Goal: Information Seeking & Learning: Check status

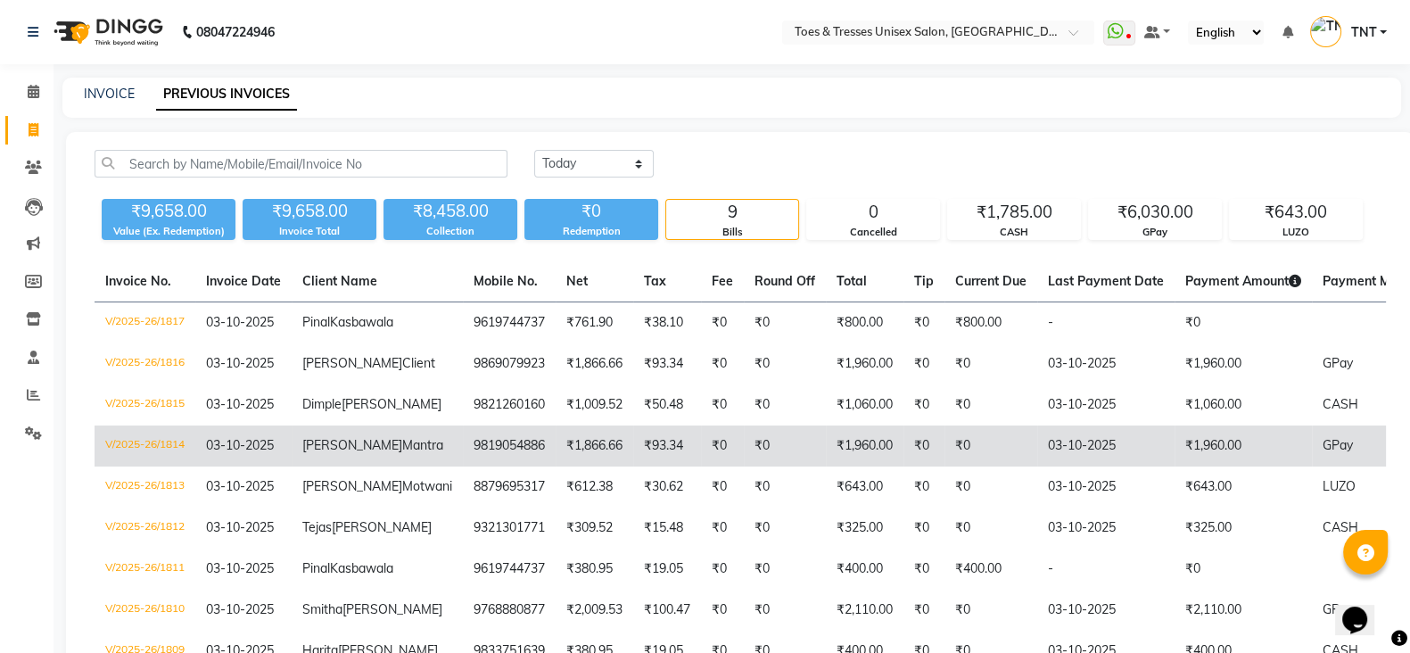
scroll to position [294, 0]
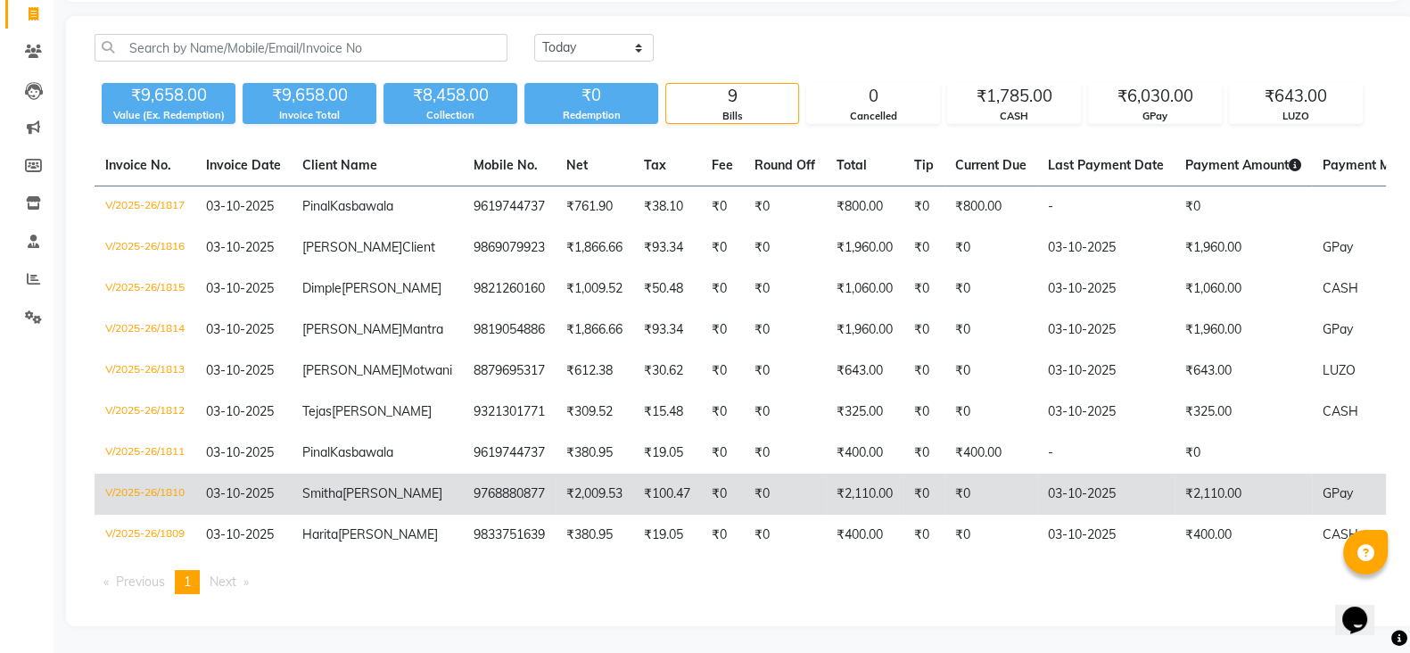
click at [556, 474] on td "₹2,009.53" at bounding box center [595, 494] width 78 height 41
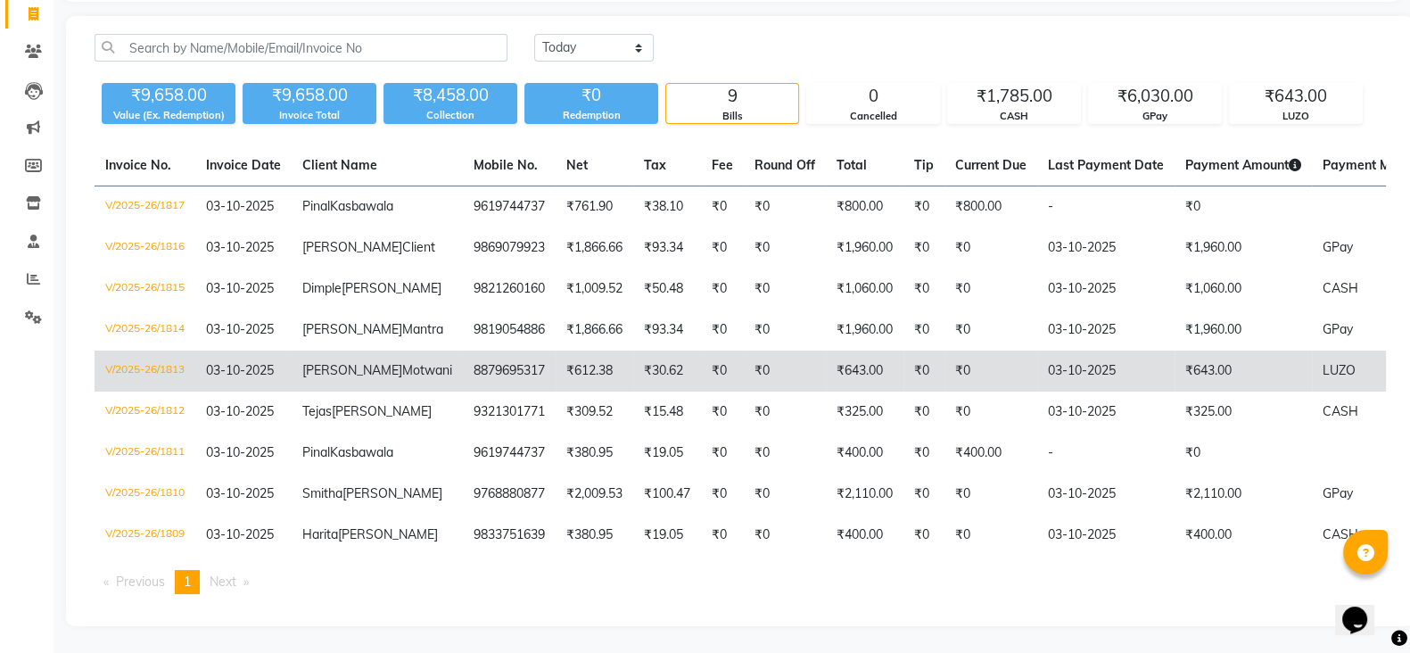
click at [402, 362] on span "Motwani" at bounding box center [427, 370] width 50 height 16
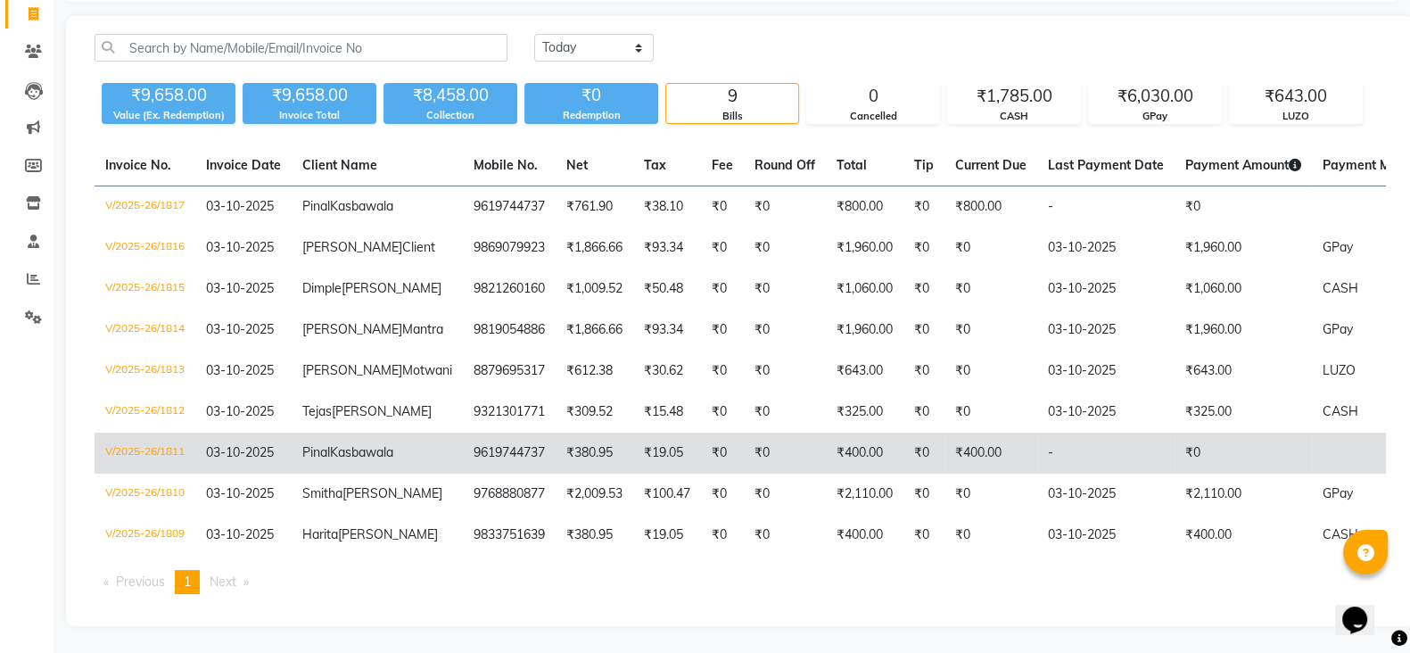
scroll to position [286, 0]
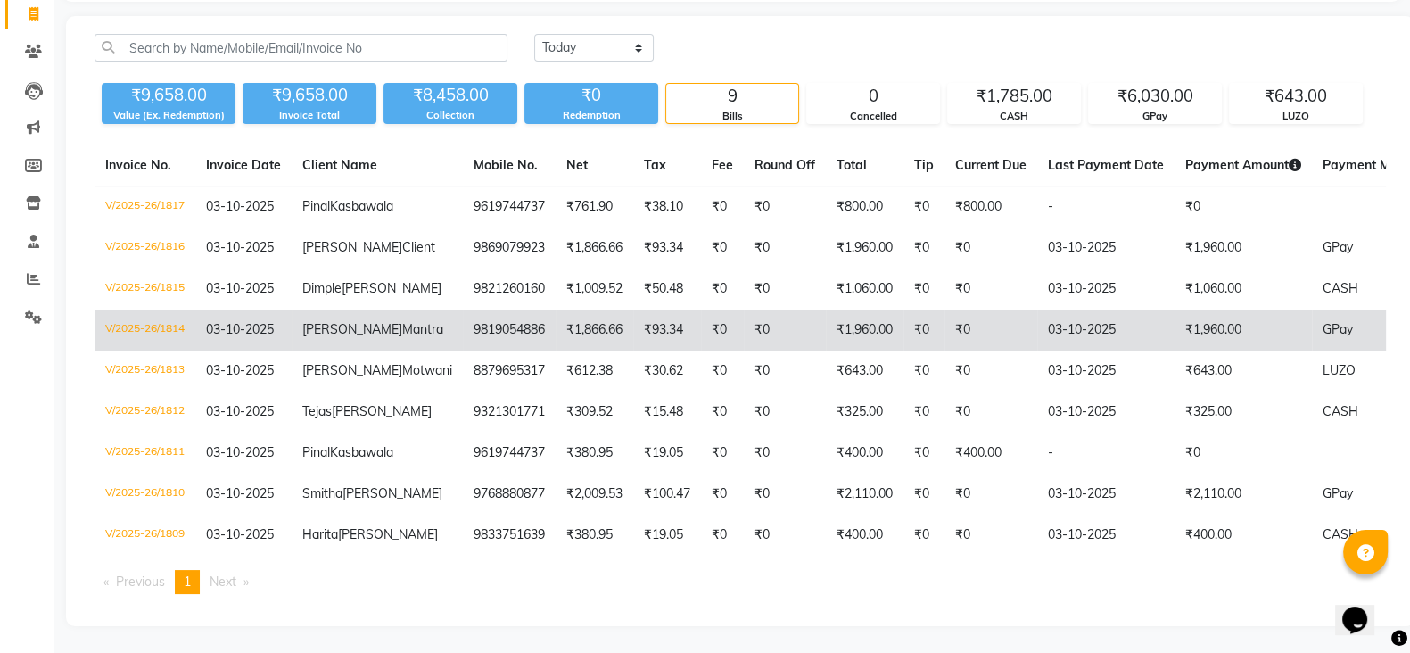
click at [326, 321] on span "Vilma" at bounding box center [352, 329] width 100 height 16
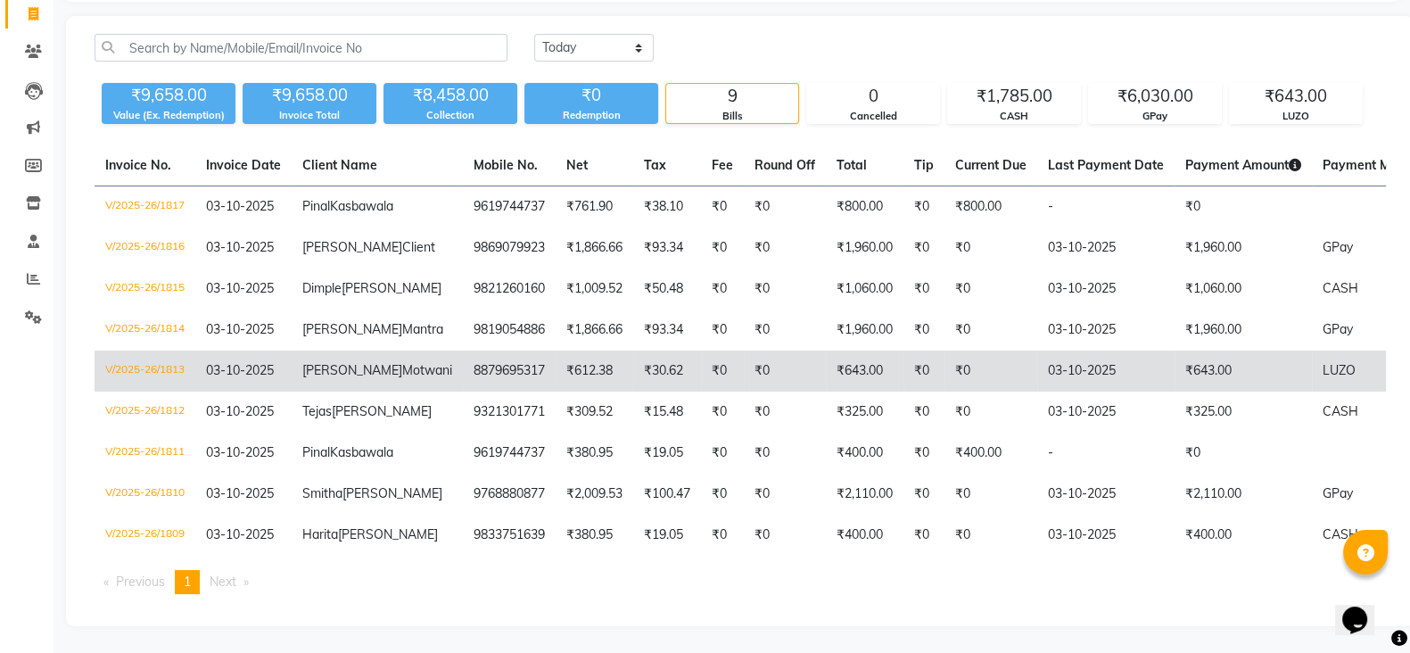
scroll to position [0, 0]
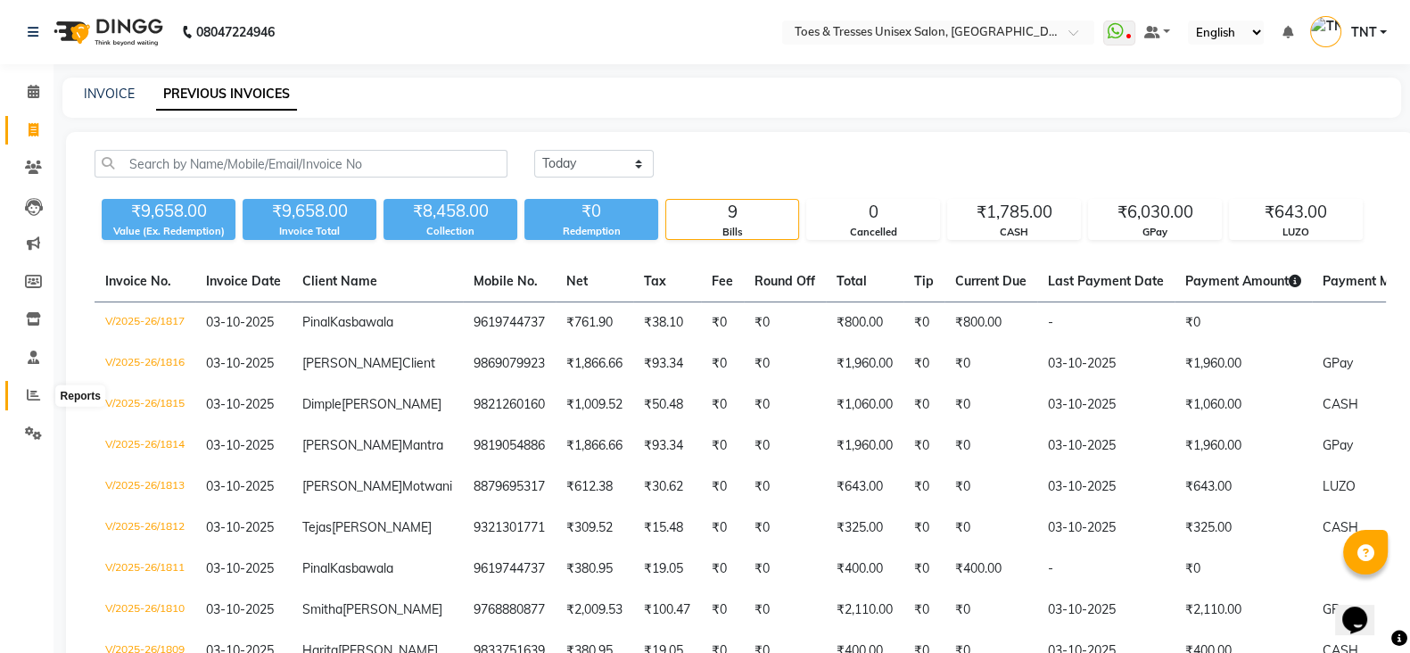
click at [29, 394] on icon at bounding box center [33, 394] width 13 height 13
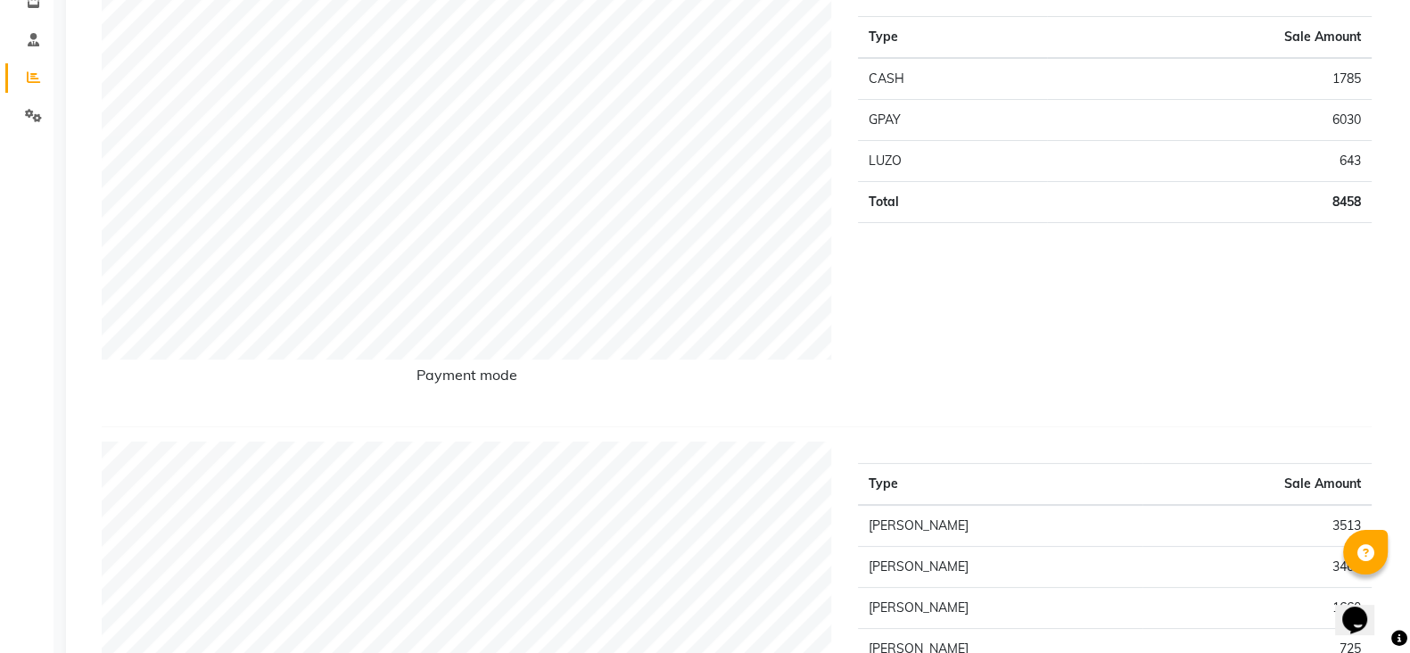
scroll to position [21, 0]
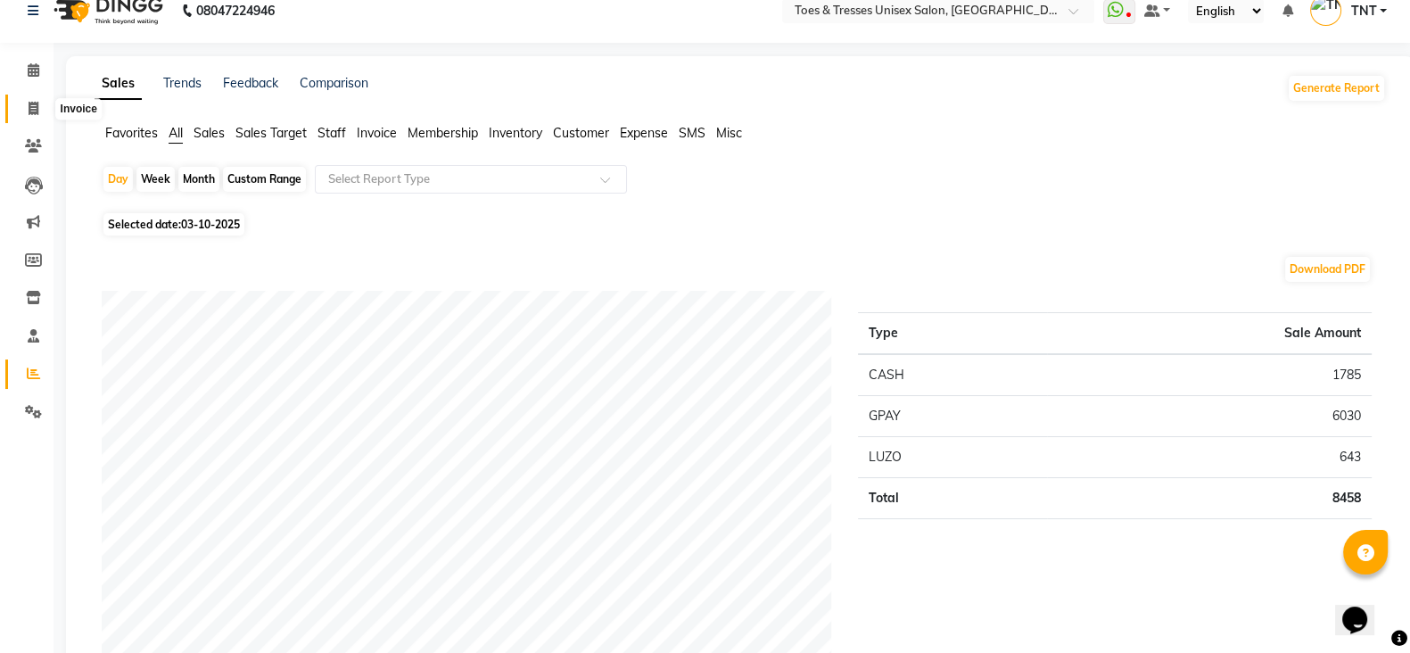
click at [38, 112] on span at bounding box center [33, 109] width 31 height 21
select select "3950"
select select "service"
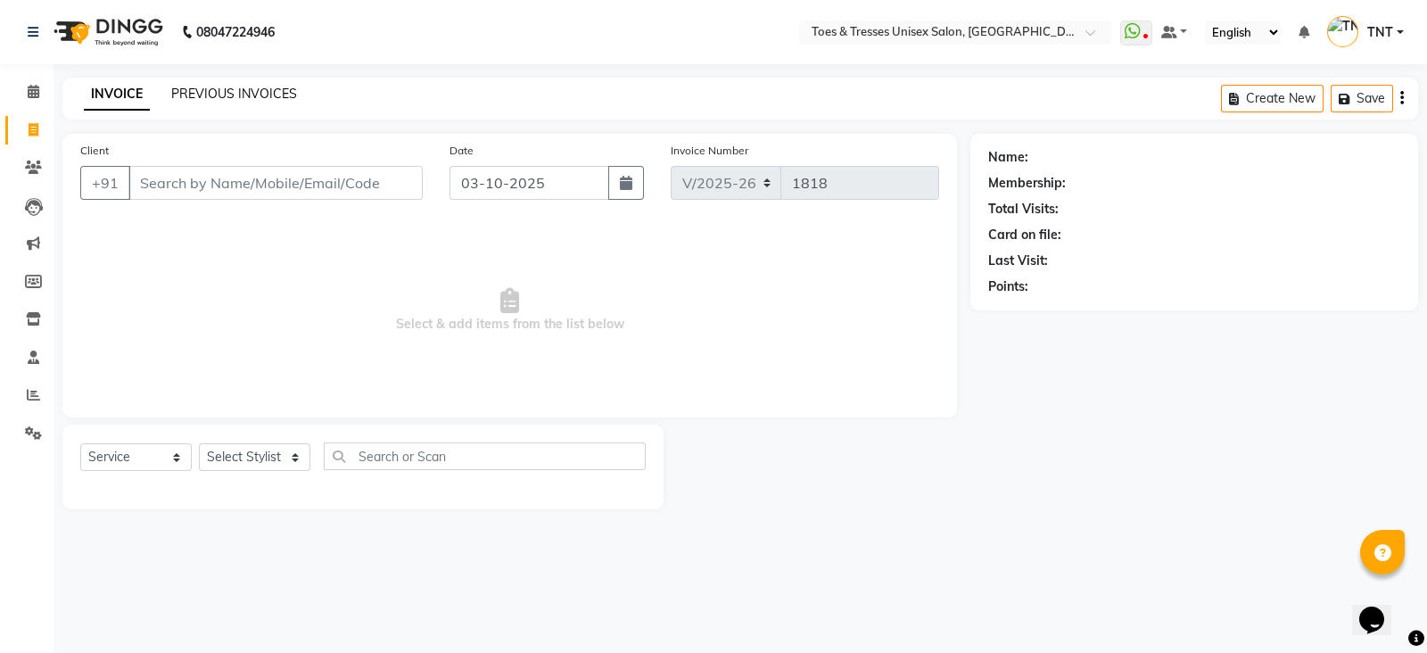
click at [214, 100] on link "PREVIOUS INVOICES" at bounding box center [234, 94] width 126 height 16
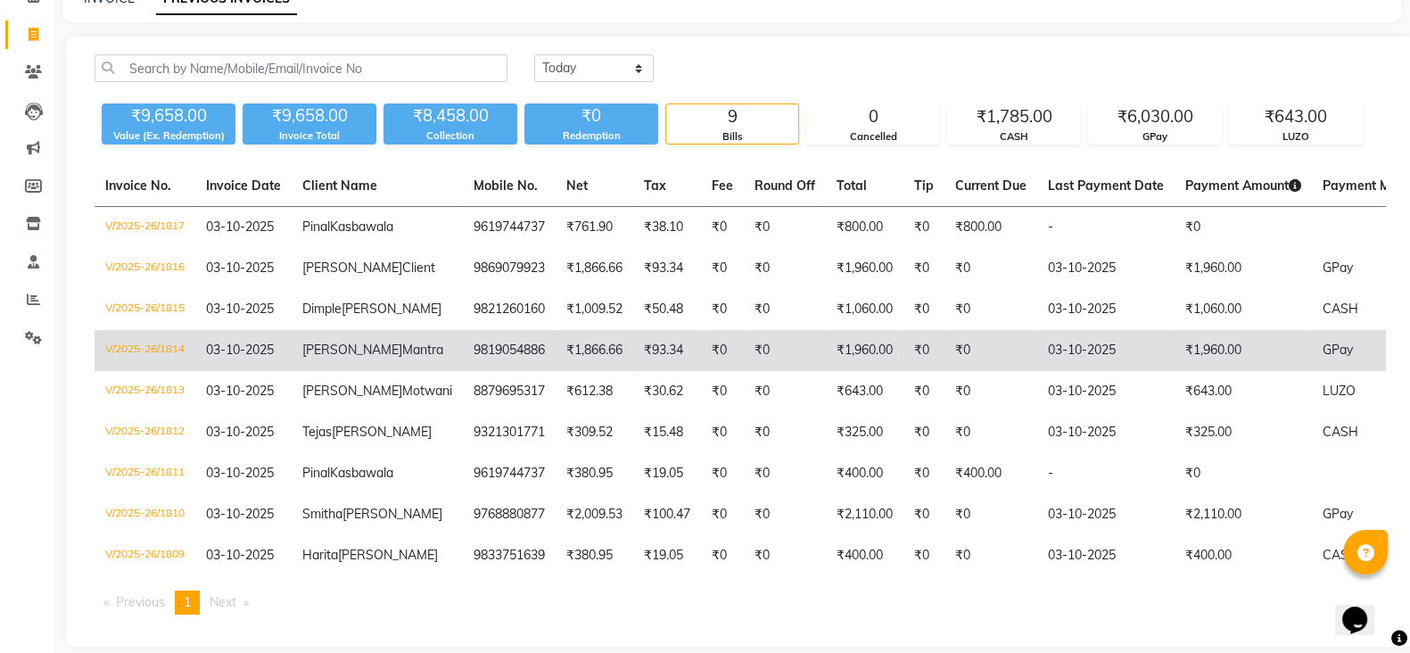
scroll to position [97, 0]
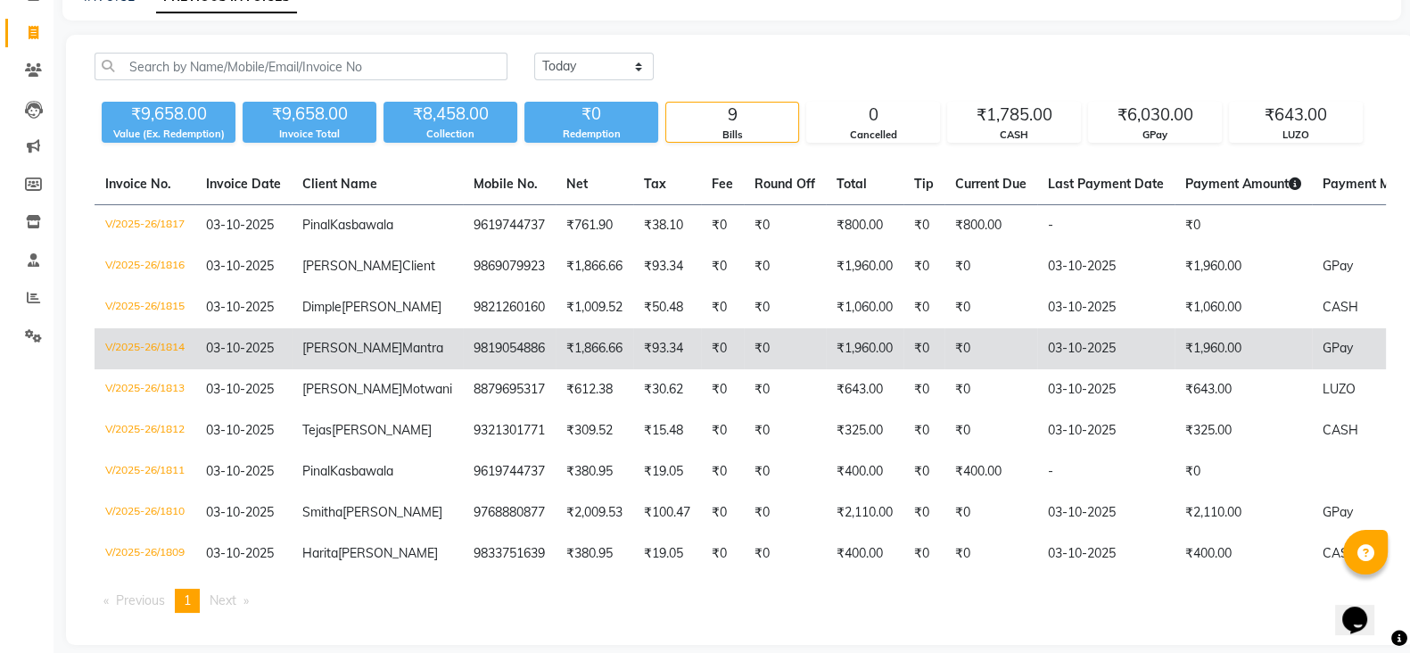
click at [633, 451] on td "₹15.48" at bounding box center [667, 430] width 68 height 41
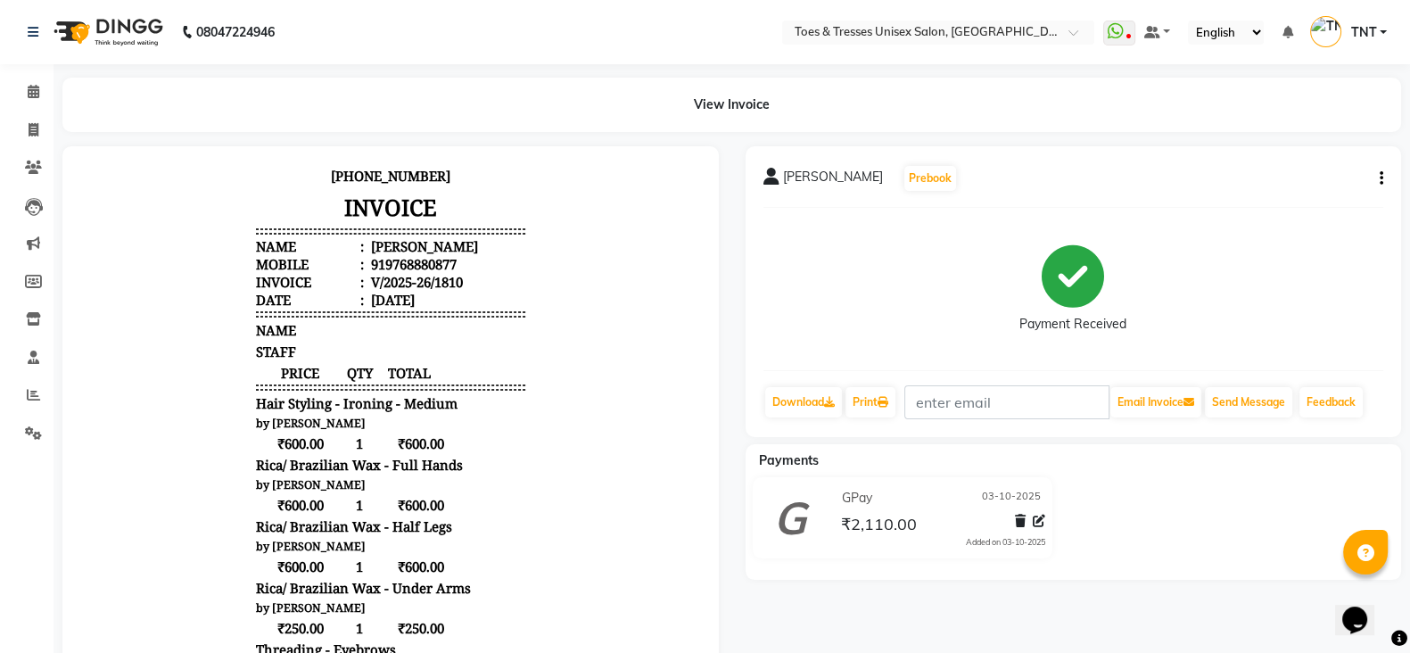
scroll to position [269, 0]
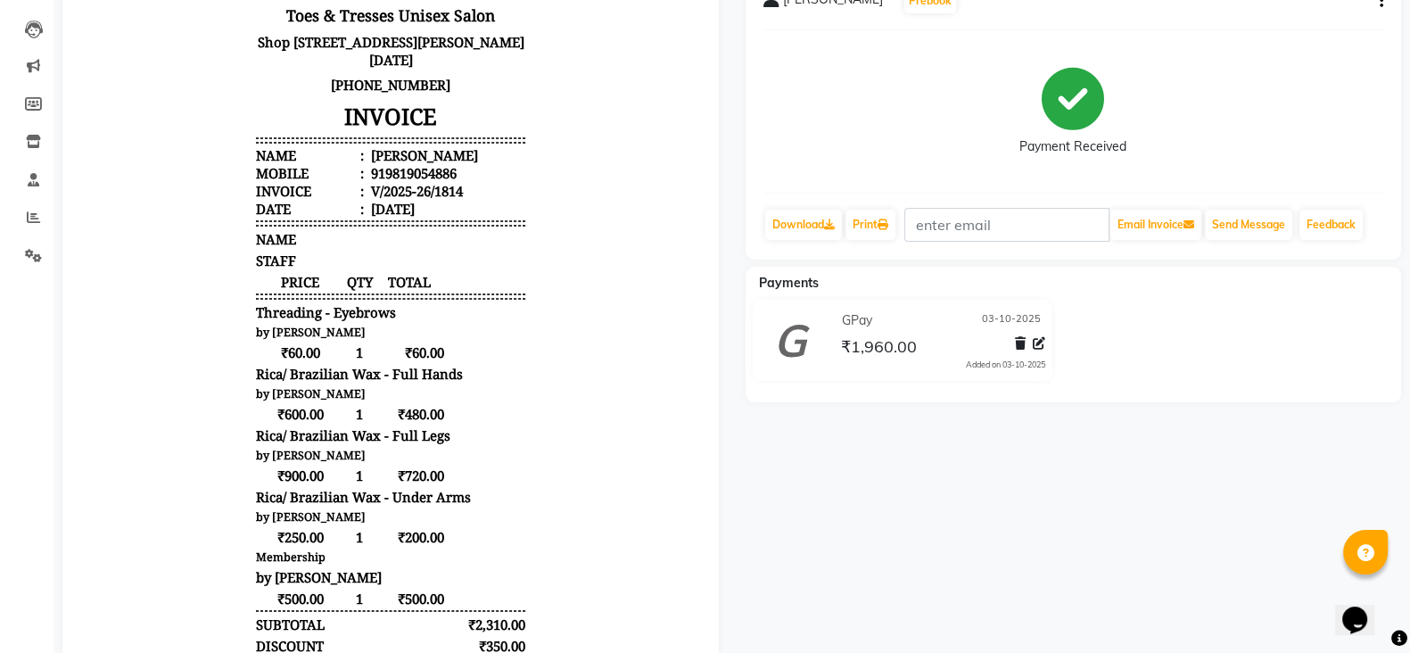
scroll to position [219, 0]
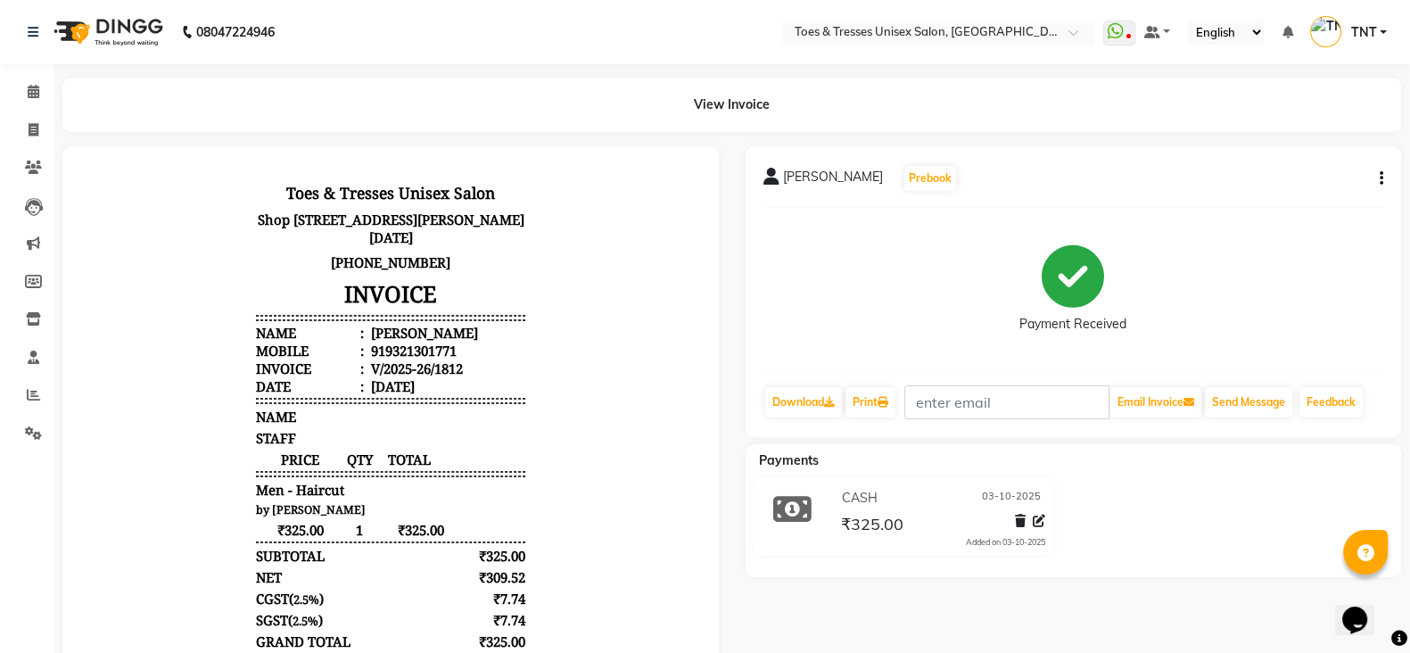
click at [596, 501] on body "Toes & Tresses Unisex Salon [STREET_ADDRESS][PERSON_NAME][DATE] [PHONE_NUMBER] …" at bounding box center [390, 468] width 607 height 594
